Goal: Find contact information

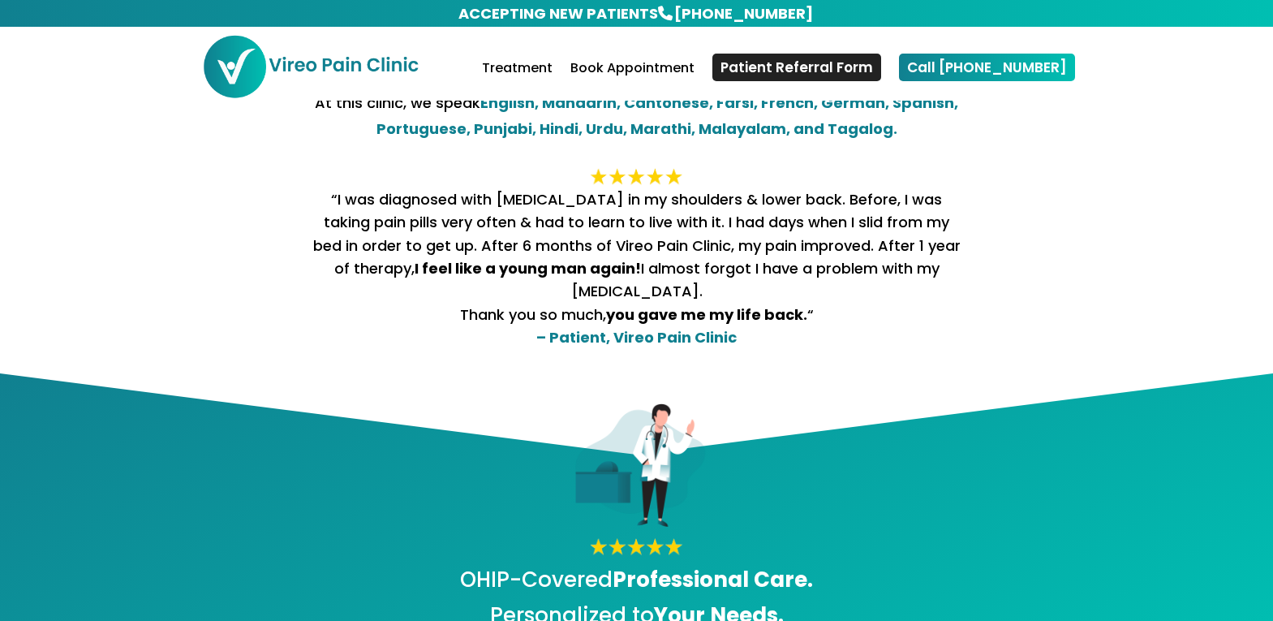
scroll to position [388, 0]
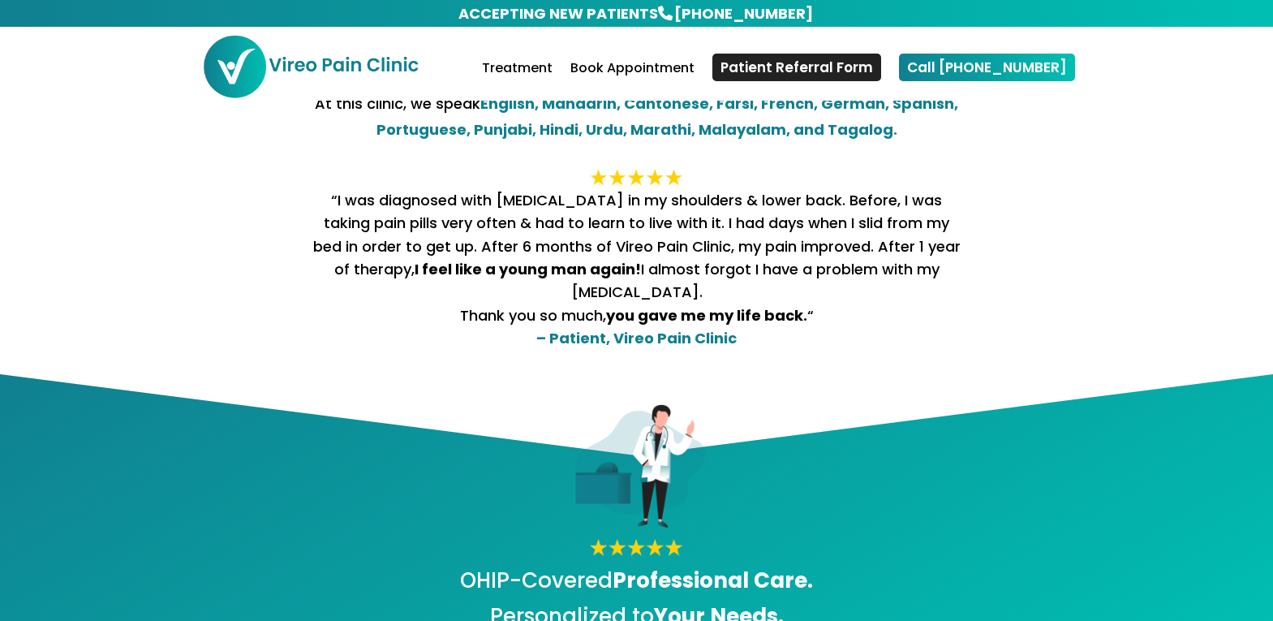
click at [316, 373] on div "At this clinic, we speak English, Mandarin, Cantonese, Farsi, French, German, S…" at bounding box center [637, 232] width 876 height 282
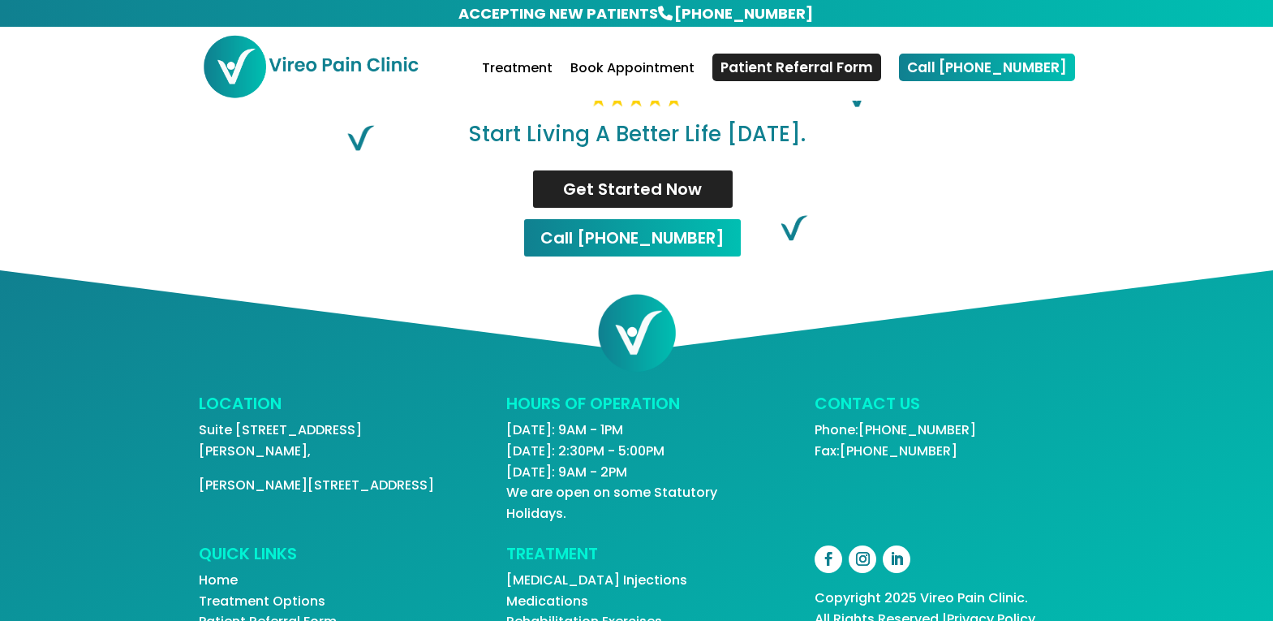
scroll to position [3432, 0]
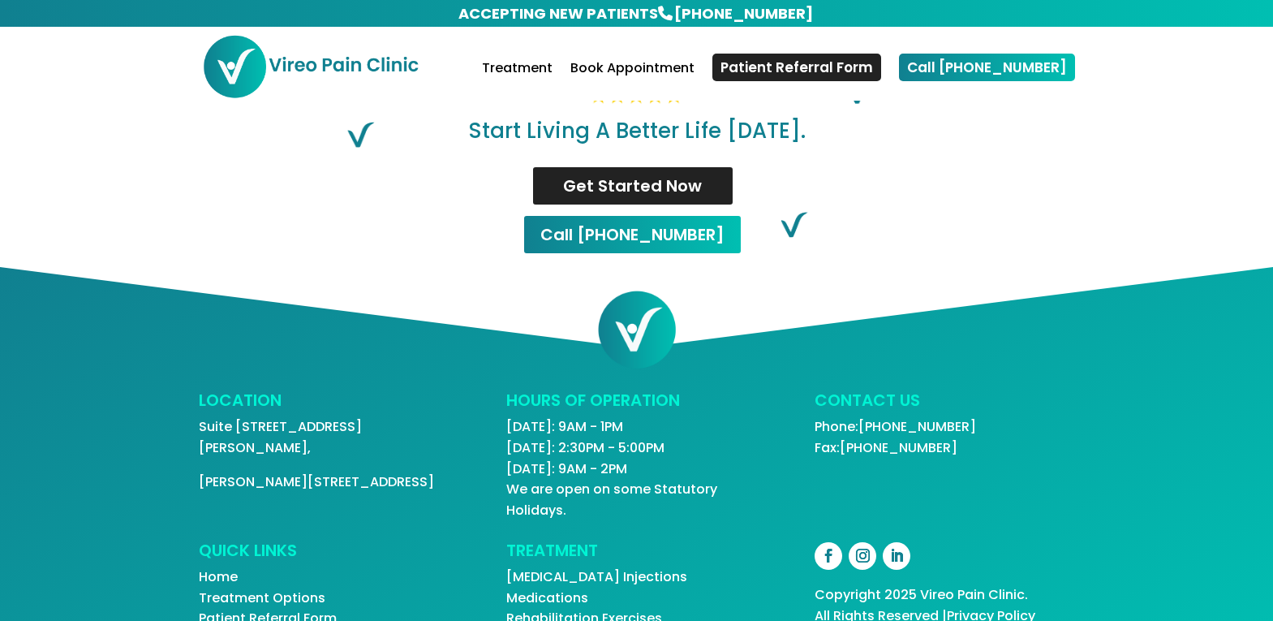
drag, startPoint x: 813, startPoint y: 372, endPoint x: 987, endPoint y: 381, distance: 174.7
click at [987, 392] on div "LOCATION Suite [STREET_ADDRESS][PERSON_NAME] HOURS OF OPERATION [DATE]: 9AM - 1…" at bounding box center [637, 456] width 876 height 128
click at [987, 416] on p "Phone: [PHONE_NUMBER] Fax: [PHONE_NUMBER]" at bounding box center [945, 436] width 260 height 41
drag, startPoint x: 992, startPoint y: 372, endPoint x: 872, endPoint y: 370, distance: 120.1
click at [872, 416] on p "Phone: [PHONE_NUMBER] Fax: [PHONE_NUMBER]" at bounding box center [945, 436] width 260 height 41
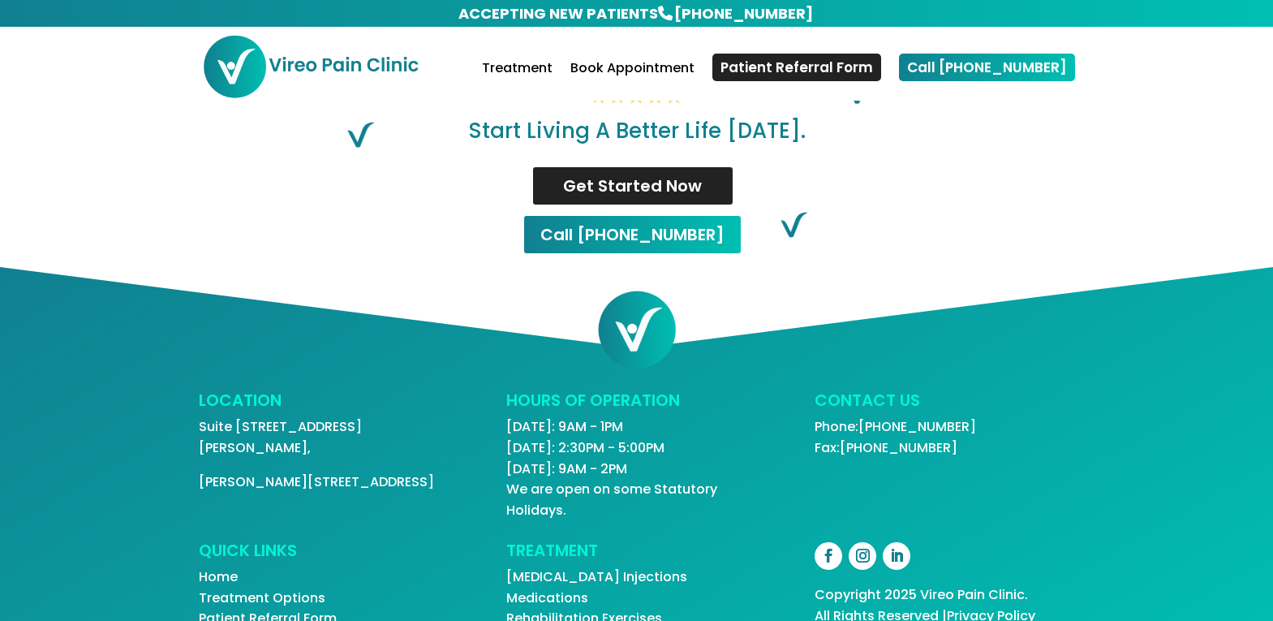
click at [866, 417] on link "[PHONE_NUMBER]" at bounding box center [917, 426] width 118 height 19
copy link "[PHONE_NUMBER]"
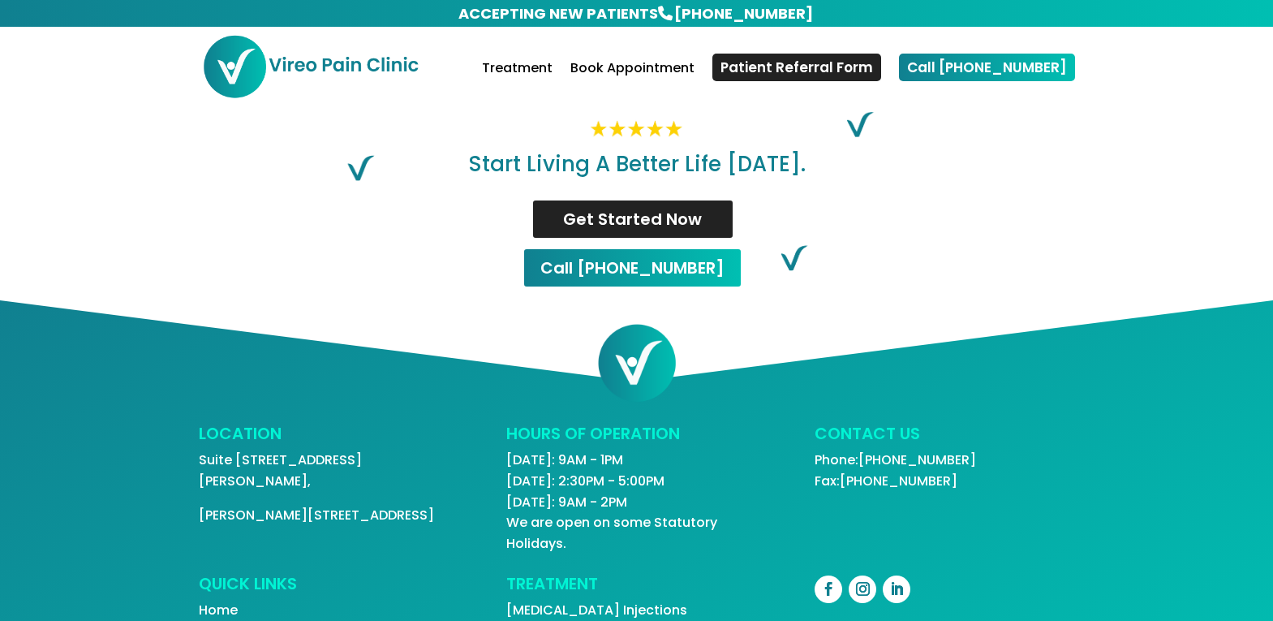
scroll to position [3432, 0]
